Goal: Task Accomplishment & Management: Use online tool/utility

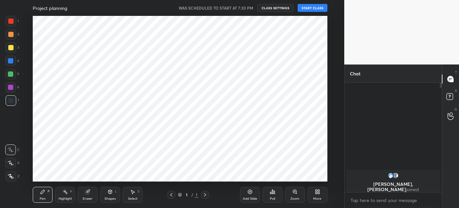
scroll to position [166, 318]
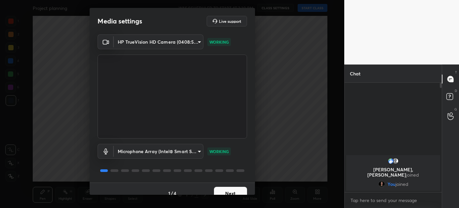
click at [231, 189] on button "Next" at bounding box center [230, 193] width 33 height 13
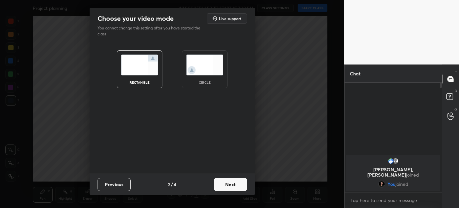
click at [228, 183] on button "Next" at bounding box center [230, 184] width 33 height 13
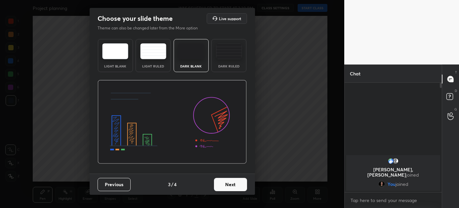
click at [228, 183] on button "Next" at bounding box center [230, 184] width 33 height 13
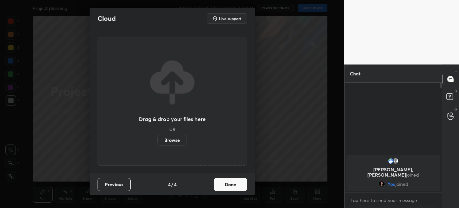
click at [228, 183] on button "Done" at bounding box center [230, 184] width 33 height 13
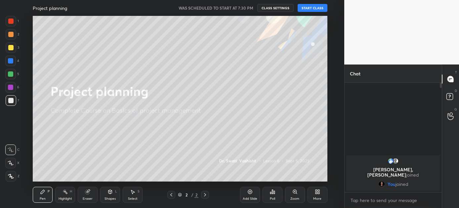
click at [313, 5] on button "START CLASS" at bounding box center [313, 8] width 30 height 8
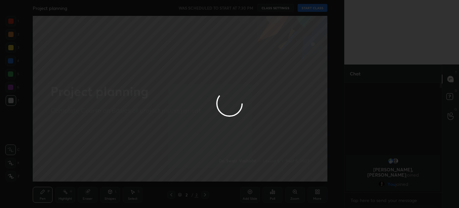
type textarea "x"
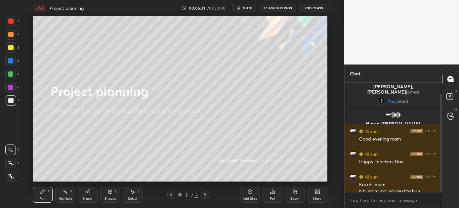
scroll to position [19, 0]
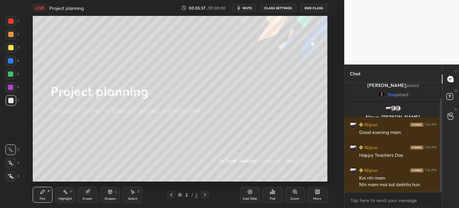
click at [321, 197] on div "More" at bounding box center [318, 195] width 20 height 16
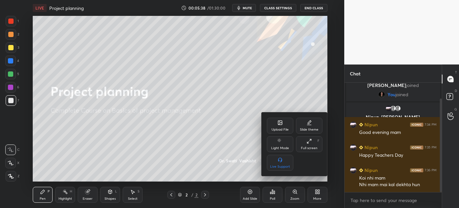
click at [280, 125] on div "Upload File" at bounding box center [280, 126] width 26 height 16
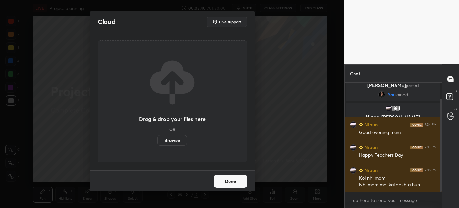
click at [168, 143] on label "Browse" at bounding box center [172, 140] width 29 height 11
click at [158, 143] on input "Browse" at bounding box center [158, 140] width 0 height 11
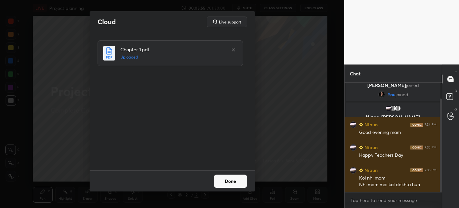
click at [227, 181] on button "Done" at bounding box center [230, 181] width 33 height 13
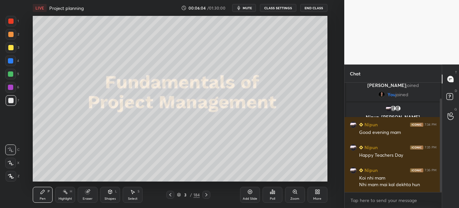
click at [207, 194] on icon at bounding box center [206, 194] width 5 height 5
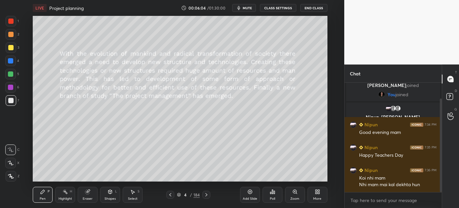
click at [207, 194] on icon at bounding box center [206, 194] width 5 height 5
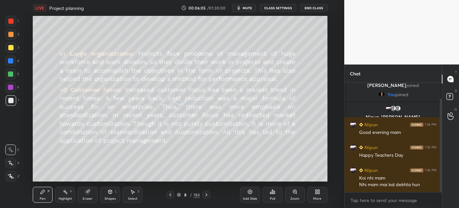
click at [207, 194] on icon at bounding box center [206, 194] width 5 height 5
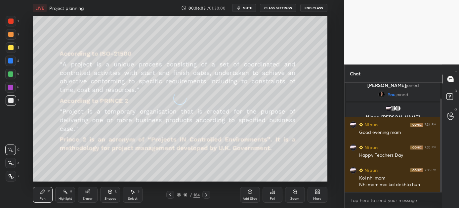
click at [207, 194] on icon at bounding box center [206, 194] width 5 height 5
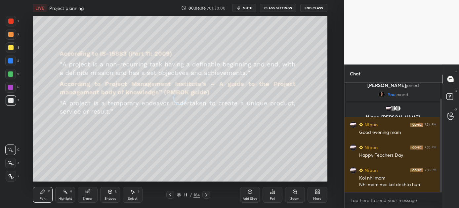
click at [207, 194] on icon at bounding box center [206, 194] width 5 height 5
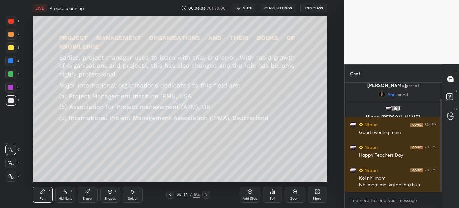
click at [207, 194] on icon at bounding box center [206, 194] width 5 height 5
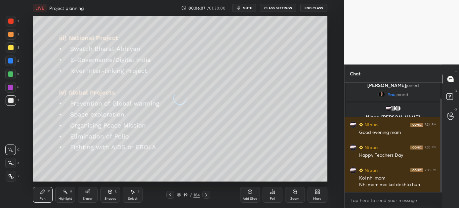
click at [207, 194] on icon at bounding box center [206, 194] width 5 height 5
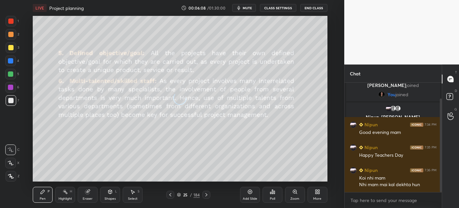
click at [207, 194] on icon at bounding box center [206, 194] width 5 height 5
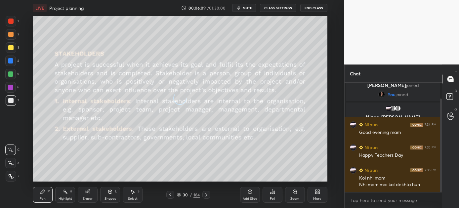
click at [207, 194] on icon at bounding box center [206, 194] width 5 height 5
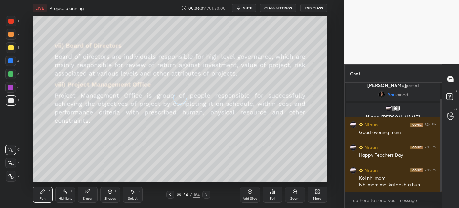
click at [207, 194] on icon at bounding box center [206, 194] width 5 height 5
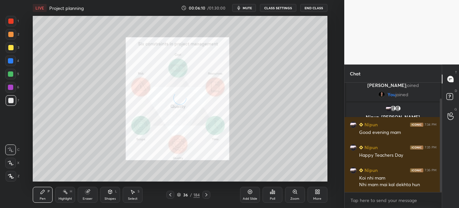
click at [207, 194] on icon at bounding box center [206, 194] width 5 height 5
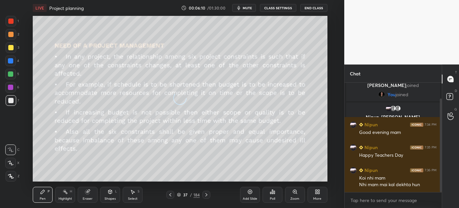
click at [207, 194] on icon at bounding box center [206, 194] width 5 height 5
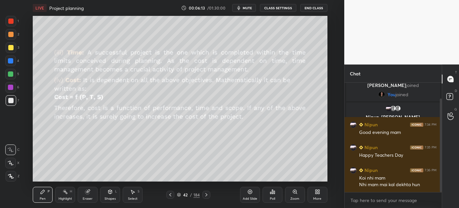
click at [207, 194] on icon at bounding box center [206, 194] width 5 height 5
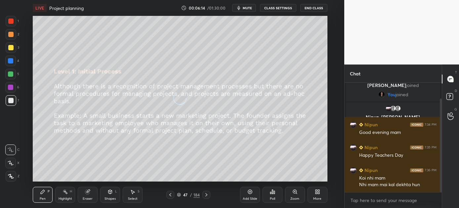
click at [207, 194] on icon at bounding box center [206, 194] width 5 height 5
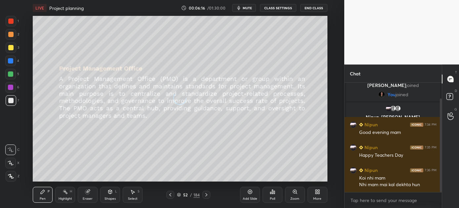
click at [207, 194] on icon at bounding box center [206, 194] width 5 height 5
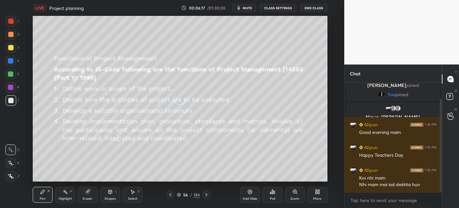
click at [207, 194] on icon at bounding box center [206, 194] width 5 height 5
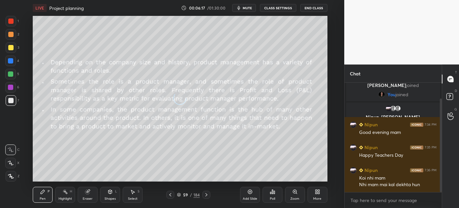
click at [207, 194] on icon at bounding box center [206, 194] width 5 height 5
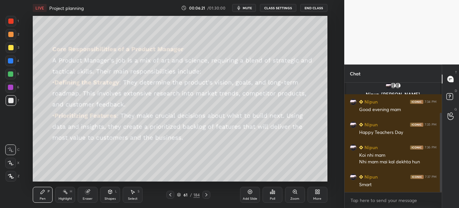
click at [207, 194] on icon at bounding box center [206, 194] width 5 height 5
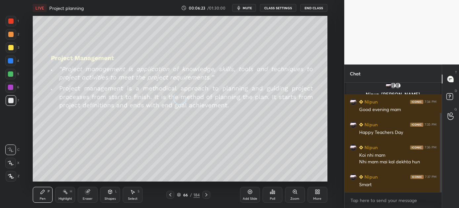
click at [207, 194] on icon at bounding box center [206, 194] width 5 height 5
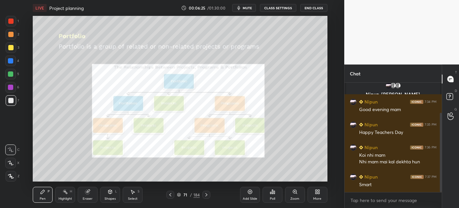
scroll to position [64, 0]
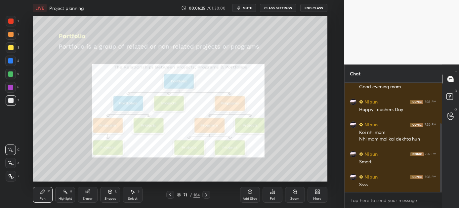
click at [207, 194] on icon at bounding box center [206, 194] width 5 height 5
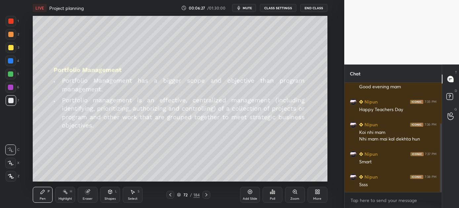
click at [170, 194] on icon at bounding box center [170, 194] width 5 height 5
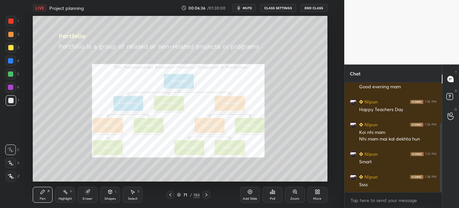
click at [169, 194] on icon at bounding box center [170, 194] width 5 height 5
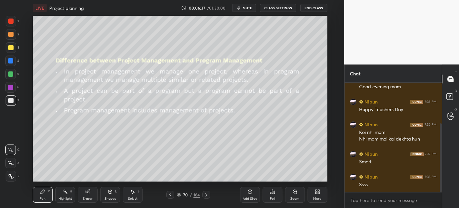
click at [169, 194] on icon at bounding box center [170, 194] width 5 height 5
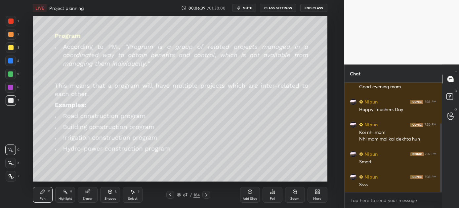
click at [169, 194] on icon at bounding box center [170, 194] width 5 height 5
click at [169, 196] on icon at bounding box center [170, 194] width 5 height 5
click at [205, 196] on icon at bounding box center [206, 194] width 5 height 5
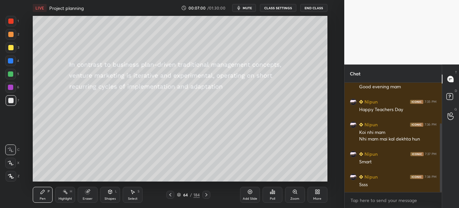
click at [113, 194] on div "Shapes L" at bounding box center [110, 195] width 20 height 16
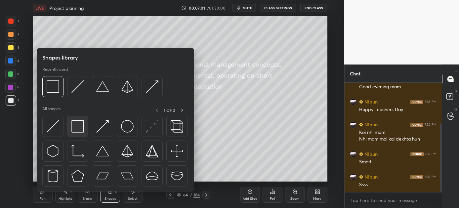
click at [77, 124] on img at bounding box center [77, 126] width 13 height 13
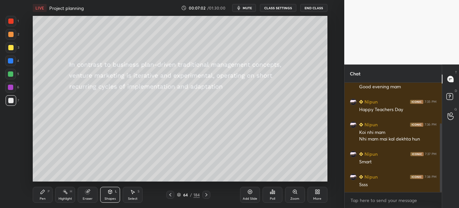
click at [10, 74] on div at bounding box center [10, 73] width 5 height 5
click at [41, 199] on div "Pen" at bounding box center [43, 198] width 6 height 3
click at [108, 194] on icon at bounding box center [110, 191] width 5 height 5
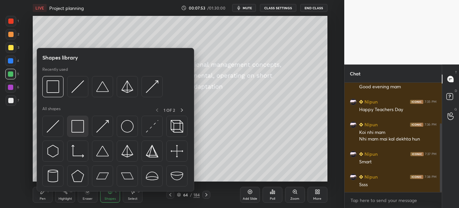
click at [74, 123] on img at bounding box center [77, 126] width 13 height 13
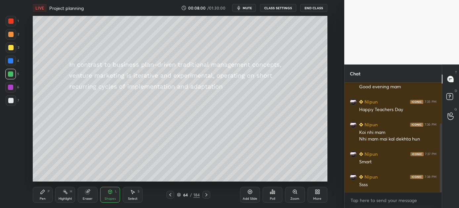
click at [44, 194] on icon at bounding box center [42, 191] width 5 height 5
click at [111, 192] on icon at bounding box center [111, 192] width 4 height 4
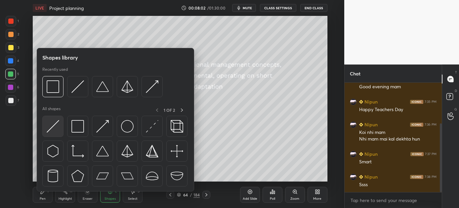
click at [56, 129] on img at bounding box center [53, 126] width 13 height 13
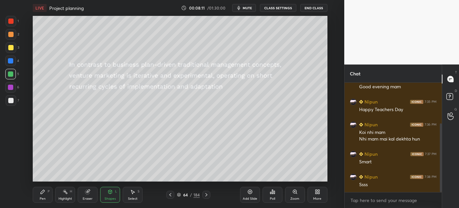
click at [113, 195] on div "Shapes L" at bounding box center [110, 195] width 20 height 16
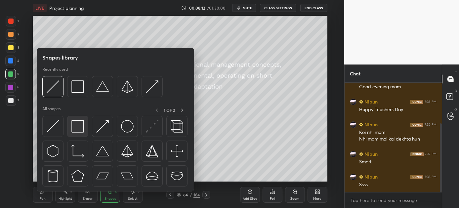
click at [70, 124] on div at bounding box center [77, 126] width 21 height 21
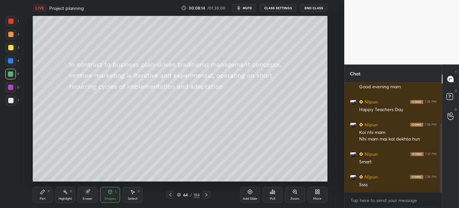
click at [41, 195] on div "Pen P" at bounding box center [43, 195] width 20 height 16
click at [111, 196] on div "Shapes L" at bounding box center [110, 195] width 20 height 16
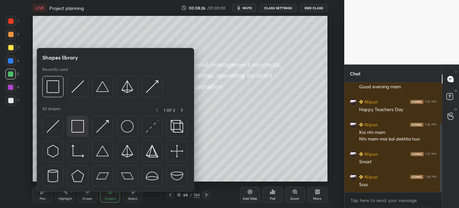
click at [72, 127] on img at bounding box center [77, 126] width 13 height 13
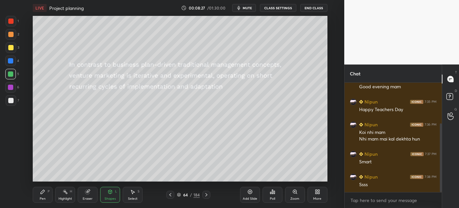
click at [110, 196] on div "Shapes L" at bounding box center [110, 195] width 20 height 16
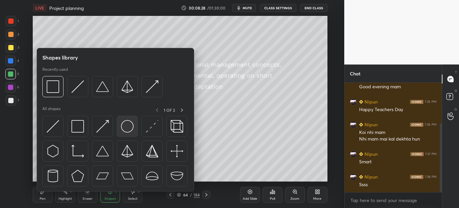
click at [124, 127] on img at bounding box center [127, 126] width 13 height 13
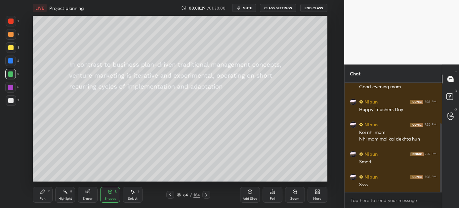
click at [9, 47] on div at bounding box center [10, 47] width 5 height 5
click at [41, 195] on div "Pen P" at bounding box center [43, 195] width 20 height 16
click at [332, 112] on div "Setting up your live class Poll for secs No correct answer Start poll" at bounding box center [180, 99] width 318 height 166
click at [205, 194] on icon at bounding box center [206, 194] width 5 height 5
click at [115, 197] on div "Shapes" at bounding box center [110, 198] width 11 height 3
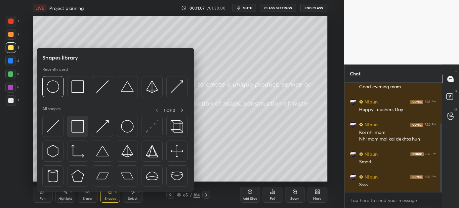
click at [79, 126] on img at bounding box center [77, 126] width 13 height 13
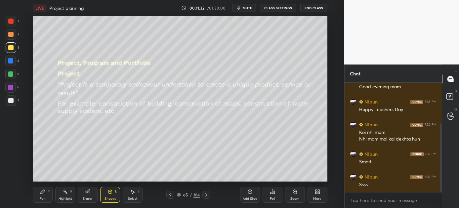
click at [204, 195] on icon at bounding box center [206, 194] width 5 height 5
click at [208, 194] on icon at bounding box center [206, 194] width 5 height 5
click at [207, 195] on icon at bounding box center [207, 194] width 2 height 3
click at [42, 194] on icon at bounding box center [42, 191] width 5 height 5
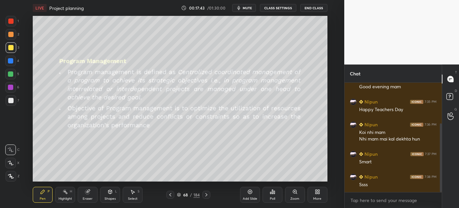
click at [206, 194] on icon at bounding box center [207, 194] width 2 height 3
click at [207, 193] on icon at bounding box center [206, 194] width 5 height 5
click at [206, 196] on icon at bounding box center [206, 194] width 5 height 5
click at [207, 193] on icon at bounding box center [206, 194] width 5 height 5
click at [209, 194] on icon at bounding box center [206, 194] width 5 height 5
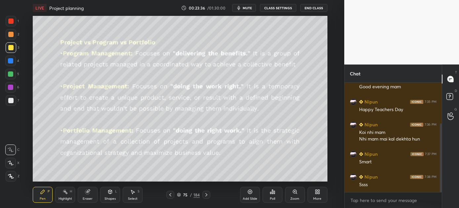
click at [109, 192] on icon at bounding box center [111, 192] width 4 height 4
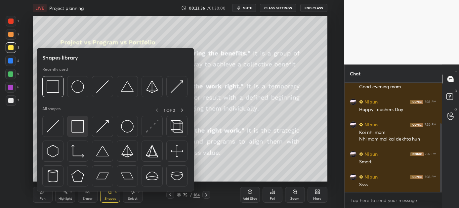
click at [77, 121] on img at bounding box center [77, 126] width 13 height 13
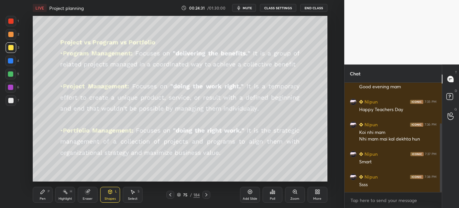
click at [43, 195] on div "Pen P" at bounding box center [43, 195] width 20 height 16
drag, startPoint x: 442, startPoint y: 137, endPoint x: 441, endPoint y: 141, distance: 4.4
click at [441, 141] on div at bounding box center [441, 157] width 2 height 69
drag, startPoint x: 442, startPoint y: 149, endPoint x: 440, endPoint y: 157, distance: 8.1
click at [440, 157] on div at bounding box center [441, 157] width 2 height 69
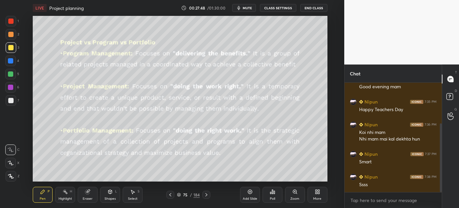
click at [206, 196] on icon at bounding box center [206, 194] width 5 height 5
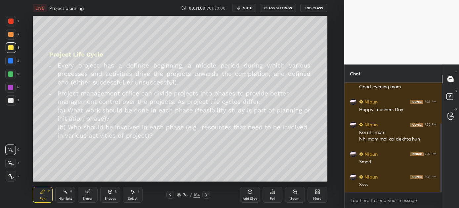
click at [207, 195] on icon at bounding box center [206, 194] width 5 height 5
click at [207, 195] on icon at bounding box center [207, 194] width 2 height 3
click at [207, 195] on icon at bounding box center [206, 194] width 5 height 5
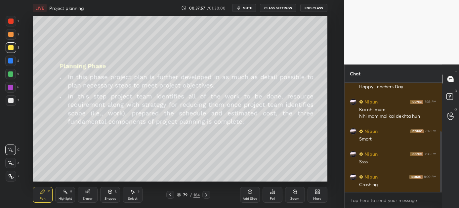
click at [207, 195] on icon at bounding box center [206, 194] width 5 height 5
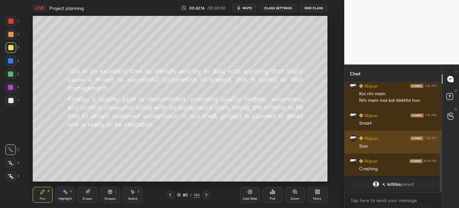
scroll to position [139, 0]
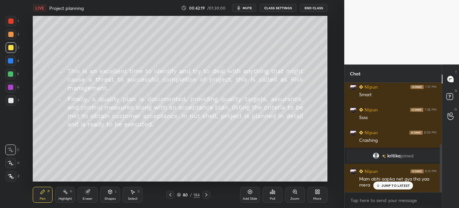
click at [398, 184] on p "JUMP TO LATEST" at bounding box center [396, 186] width 28 height 4
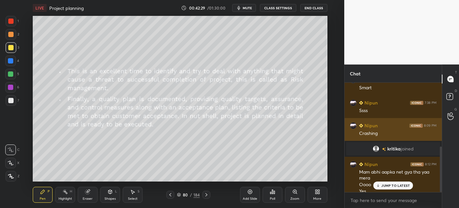
scroll to position [153, 0]
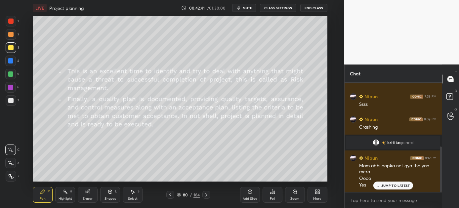
click at [390, 186] on p "JUMP TO LATEST" at bounding box center [396, 186] width 28 height 4
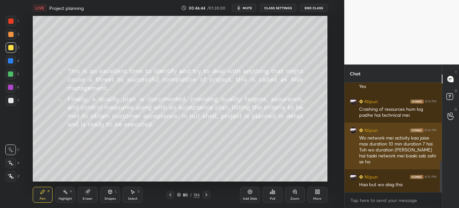
scroll to position [274, 0]
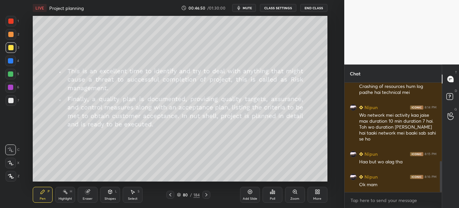
click at [205, 195] on icon at bounding box center [206, 194] width 5 height 5
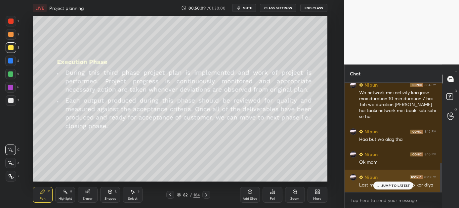
click at [388, 186] on p "JUMP TO LATEST" at bounding box center [396, 186] width 28 height 4
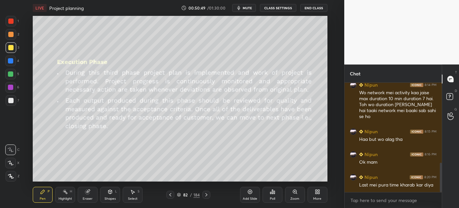
scroll to position [304, 0]
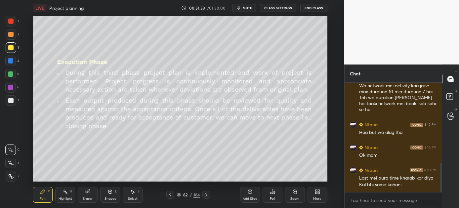
click at [205, 196] on icon at bounding box center [206, 194] width 5 height 5
click at [206, 195] on icon at bounding box center [206, 194] width 5 height 5
click at [205, 195] on icon at bounding box center [206, 194] width 5 height 5
click at [207, 194] on icon at bounding box center [206, 194] width 5 height 5
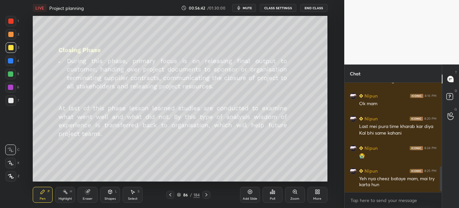
scroll to position [378, 0]
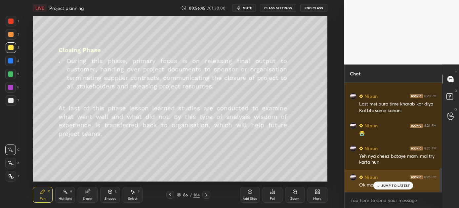
click at [382, 186] on p "JUMP TO LATEST" at bounding box center [396, 186] width 28 height 4
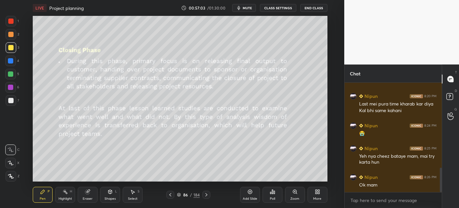
click at [206, 195] on icon at bounding box center [206, 194] width 5 height 5
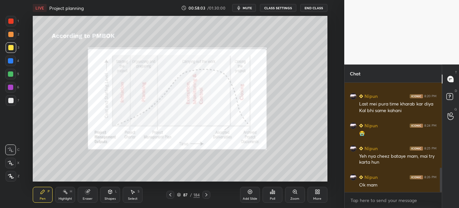
click at [205, 194] on icon at bounding box center [206, 194] width 5 height 5
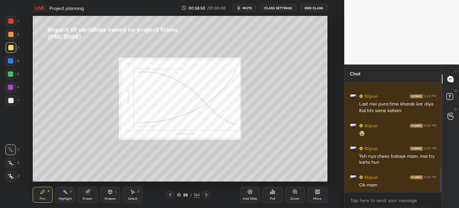
click at [207, 194] on icon at bounding box center [206, 194] width 5 height 5
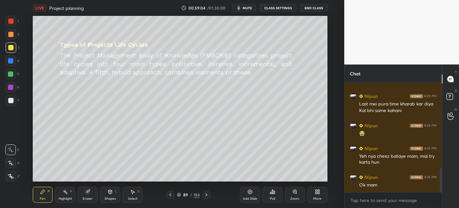
scroll to position [400, 0]
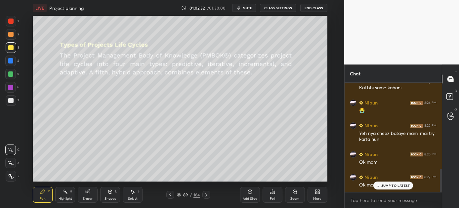
click at [389, 184] on p "JUMP TO LATEST" at bounding box center [396, 186] width 28 height 4
click at [206, 194] on icon at bounding box center [206, 194] width 5 height 5
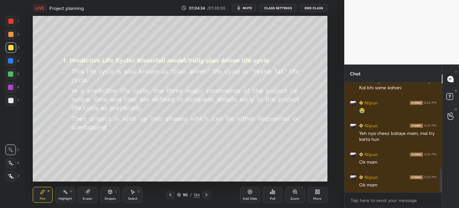
click at [112, 192] on icon at bounding box center [111, 192] width 4 height 4
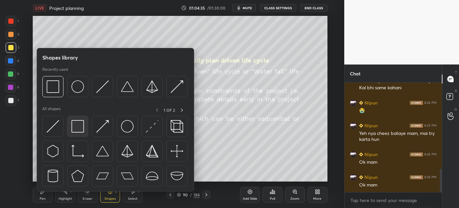
click at [78, 128] on img at bounding box center [77, 126] width 13 height 13
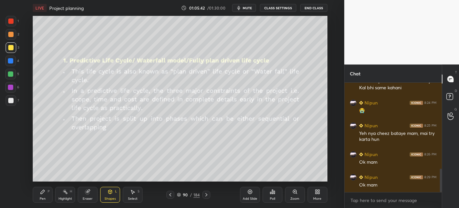
click at [207, 194] on icon at bounding box center [206, 194] width 5 height 5
click at [206, 195] on icon at bounding box center [206, 194] width 5 height 5
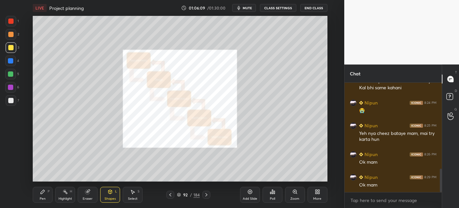
click at [170, 194] on icon at bounding box center [170, 194] width 5 height 5
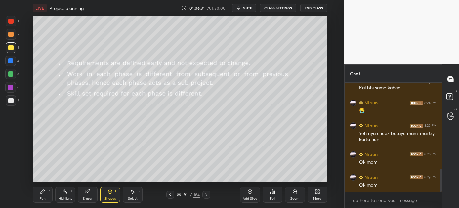
drag, startPoint x: 205, startPoint y: 194, endPoint x: 202, endPoint y: 193, distance: 3.4
click at [205, 194] on icon at bounding box center [206, 194] width 5 height 5
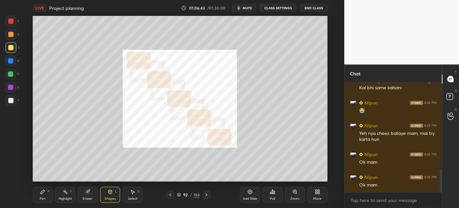
click at [169, 196] on icon at bounding box center [170, 194] width 5 height 5
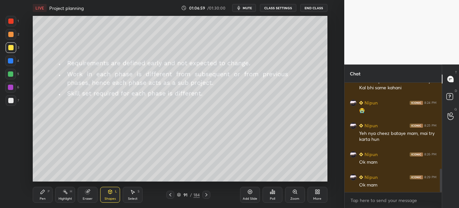
click at [205, 196] on icon at bounding box center [206, 194] width 5 height 5
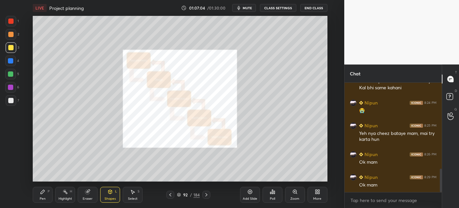
click at [40, 191] on icon at bounding box center [42, 191] width 5 height 5
click at [169, 195] on icon at bounding box center [170, 194] width 2 height 3
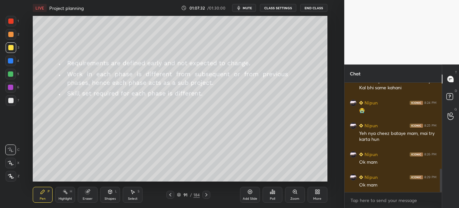
click at [208, 194] on icon at bounding box center [206, 194] width 5 height 5
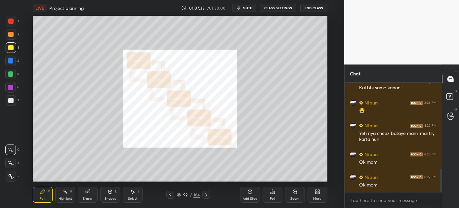
click at [169, 193] on icon at bounding box center [170, 194] width 5 height 5
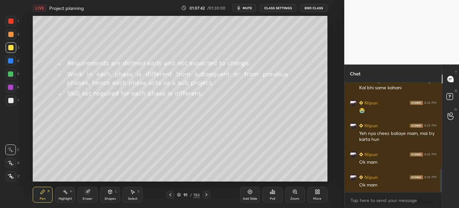
click at [213, 202] on div "Pen P Highlight H Eraser Shapes L Select S 91 / 184 Add Slide Poll Zoom More" at bounding box center [180, 195] width 295 height 26
click at [206, 195] on icon at bounding box center [206, 194] width 5 height 5
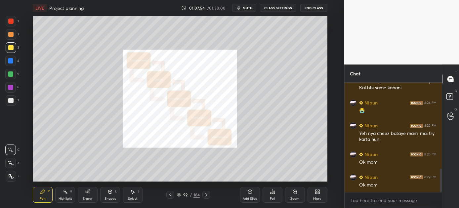
click at [207, 195] on icon at bounding box center [206, 194] width 5 height 5
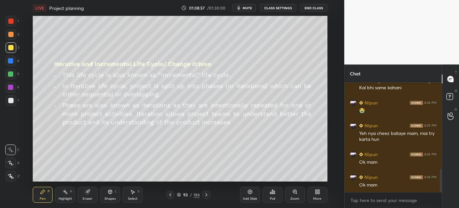
click at [206, 195] on icon at bounding box center [206, 194] width 5 height 5
click at [207, 194] on icon at bounding box center [206, 194] width 5 height 5
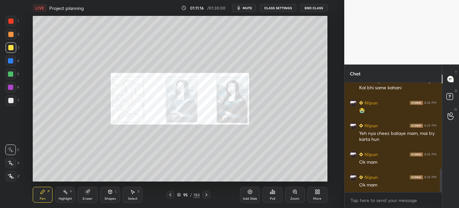
click at [207, 194] on icon at bounding box center [206, 194] width 5 height 5
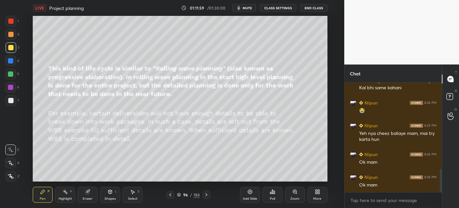
click at [205, 195] on icon at bounding box center [206, 194] width 5 height 5
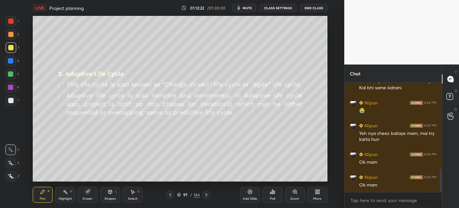
click at [207, 195] on icon at bounding box center [206, 194] width 5 height 5
click at [203, 195] on div at bounding box center [207, 195] width 8 height 8
click at [206, 196] on icon at bounding box center [206, 194] width 5 height 5
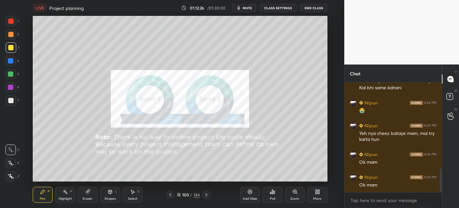
click at [207, 195] on icon at bounding box center [206, 194] width 5 height 5
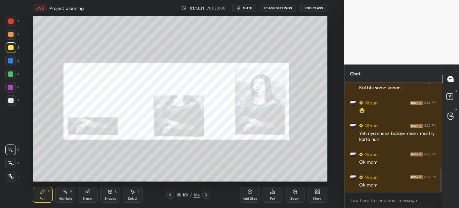
click at [170, 195] on icon at bounding box center [170, 194] width 5 height 5
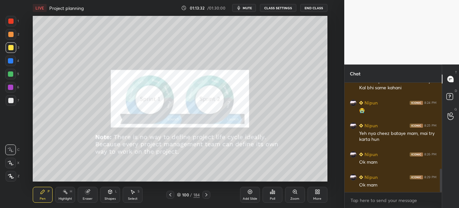
click at [170, 193] on icon at bounding box center [170, 194] width 5 height 5
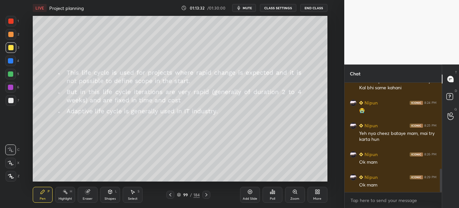
click at [169, 192] on icon at bounding box center [170, 194] width 5 height 5
click at [170, 191] on div at bounding box center [170, 195] width 8 height 8
click at [207, 194] on icon at bounding box center [206, 194] width 5 height 5
click at [206, 195] on icon at bounding box center [206, 194] width 5 height 5
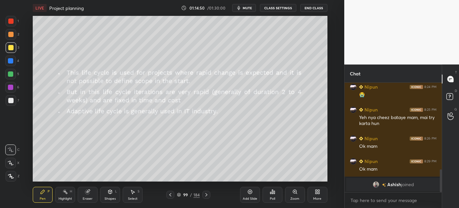
click at [206, 195] on icon at bounding box center [206, 194] width 5 height 5
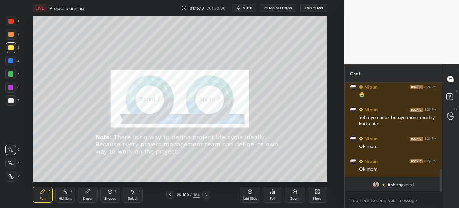
click at [206, 193] on icon at bounding box center [206, 194] width 5 height 5
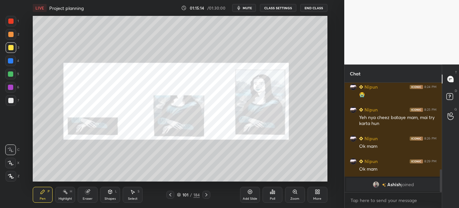
click at [208, 193] on icon at bounding box center [206, 194] width 5 height 5
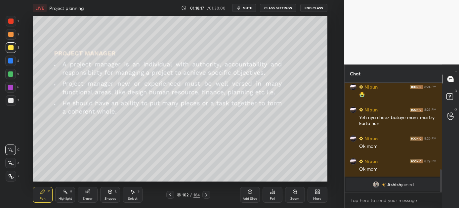
click at [207, 197] on icon at bounding box center [206, 194] width 5 height 5
click at [207, 195] on icon at bounding box center [206, 194] width 5 height 5
drag, startPoint x: 207, startPoint y: 194, endPoint x: 203, endPoint y: 194, distance: 4.0
click at [206, 194] on icon at bounding box center [206, 194] width 5 height 5
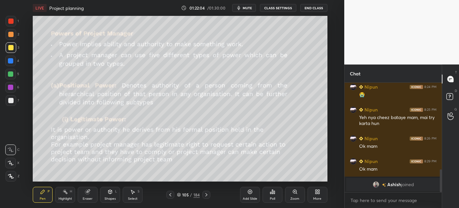
click at [208, 190] on div "Pen P Highlight H Eraser Shapes L Select S 105 / 184 Add Slide Poll Zoom More" at bounding box center [180, 195] width 295 height 26
click at [206, 193] on icon at bounding box center [206, 194] width 5 height 5
click at [207, 193] on icon at bounding box center [206, 194] width 5 height 5
click at [207, 195] on icon at bounding box center [207, 194] width 2 height 3
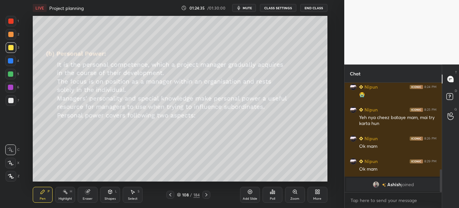
click at [206, 194] on icon at bounding box center [206, 194] width 5 height 5
click at [207, 194] on icon at bounding box center [206, 194] width 5 height 5
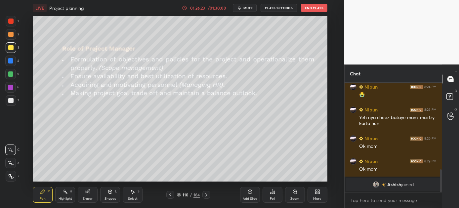
click at [205, 195] on icon at bounding box center [206, 194] width 5 height 5
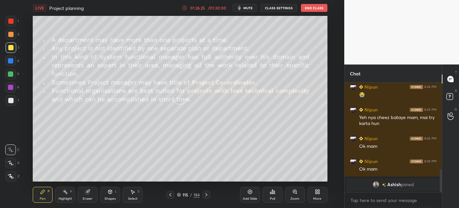
click at [205, 195] on icon at bounding box center [206, 194] width 5 height 5
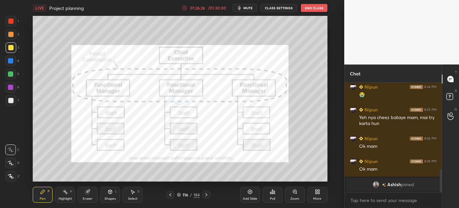
click at [205, 195] on icon at bounding box center [206, 194] width 5 height 5
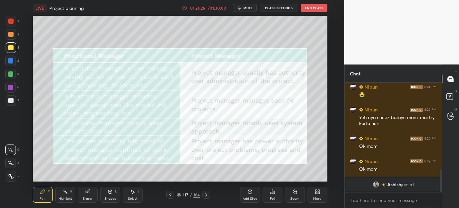
click at [205, 195] on icon at bounding box center [206, 194] width 5 height 5
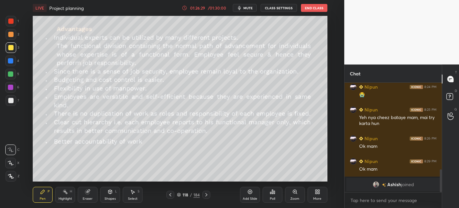
click at [204, 193] on icon at bounding box center [206, 194] width 5 height 5
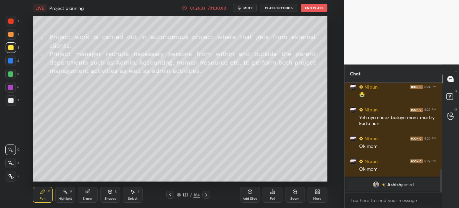
click at [170, 194] on icon at bounding box center [170, 194] width 5 height 5
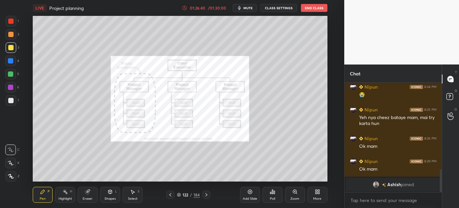
click at [168, 193] on icon at bounding box center [170, 194] width 5 height 5
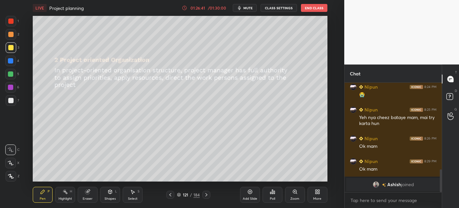
click at [168, 193] on icon at bounding box center [170, 194] width 5 height 5
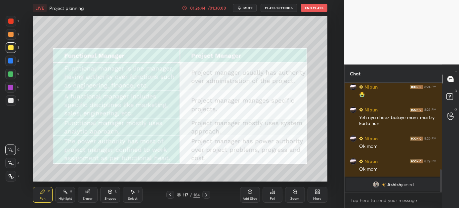
click at [168, 193] on icon at bounding box center [170, 194] width 5 height 5
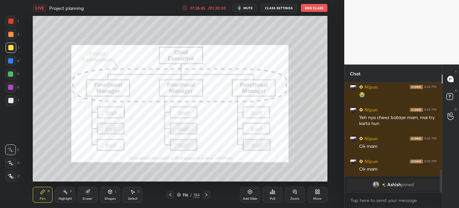
click at [168, 193] on icon at bounding box center [170, 194] width 5 height 5
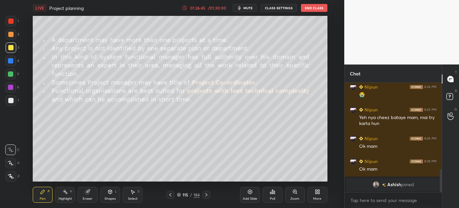
click at [168, 193] on icon at bounding box center [170, 194] width 5 height 5
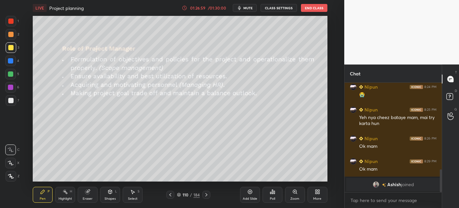
click at [313, 6] on button "End Class" at bounding box center [314, 8] width 26 height 8
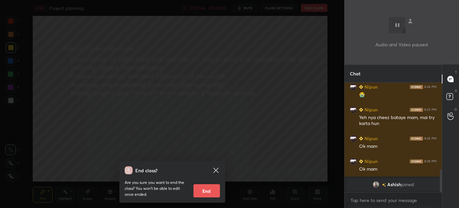
click at [205, 189] on button "End" at bounding box center [207, 190] width 26 height 13
type textarea "x"
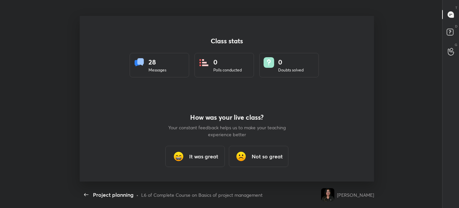
scroll to position [0, 0]
